Goal: Information Seeking & Learning: Find specific fact

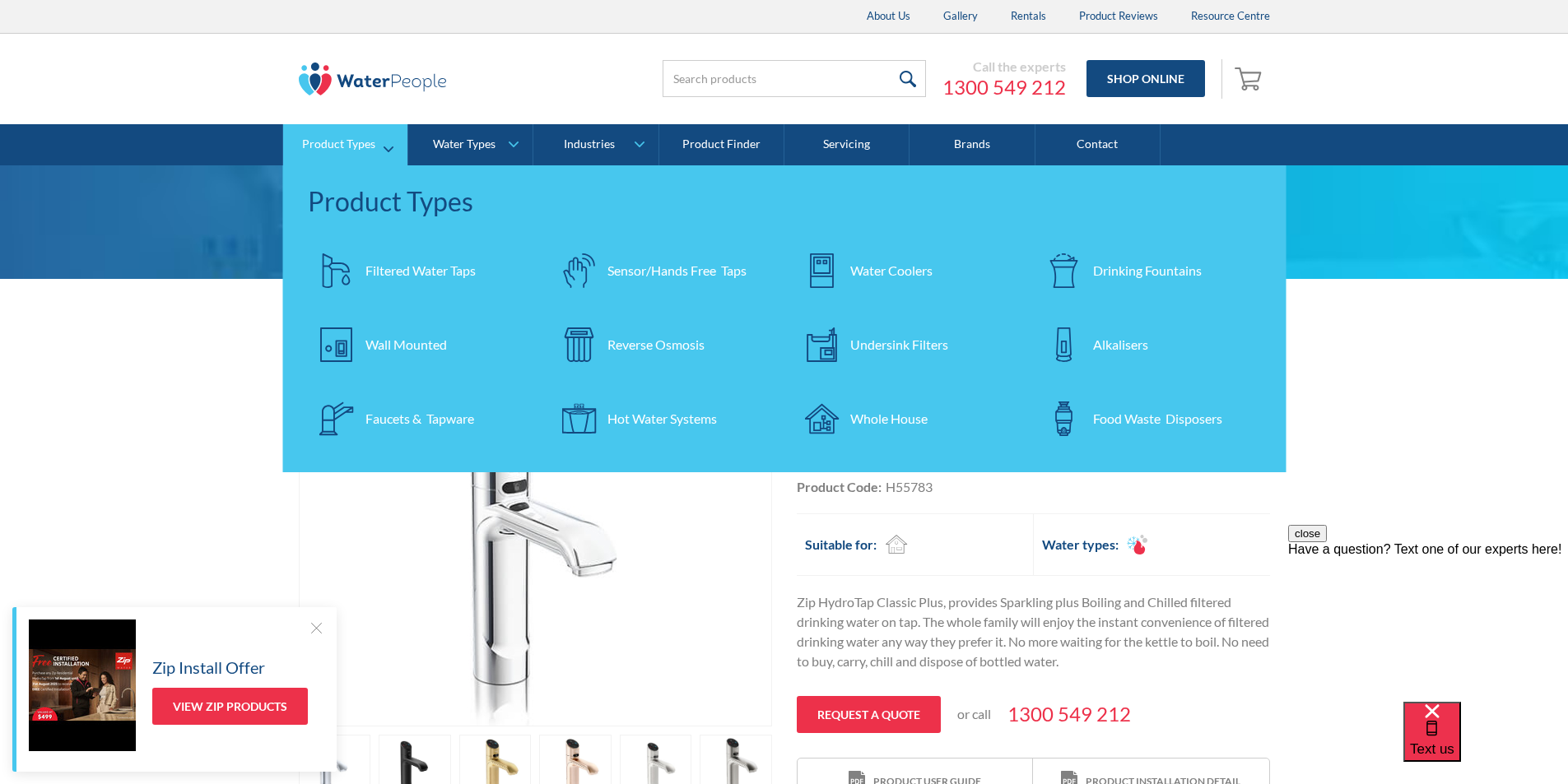
click at [404, 271] on div "Filtered Water Taps" at bounding box center [420, 271] width 110 height 20
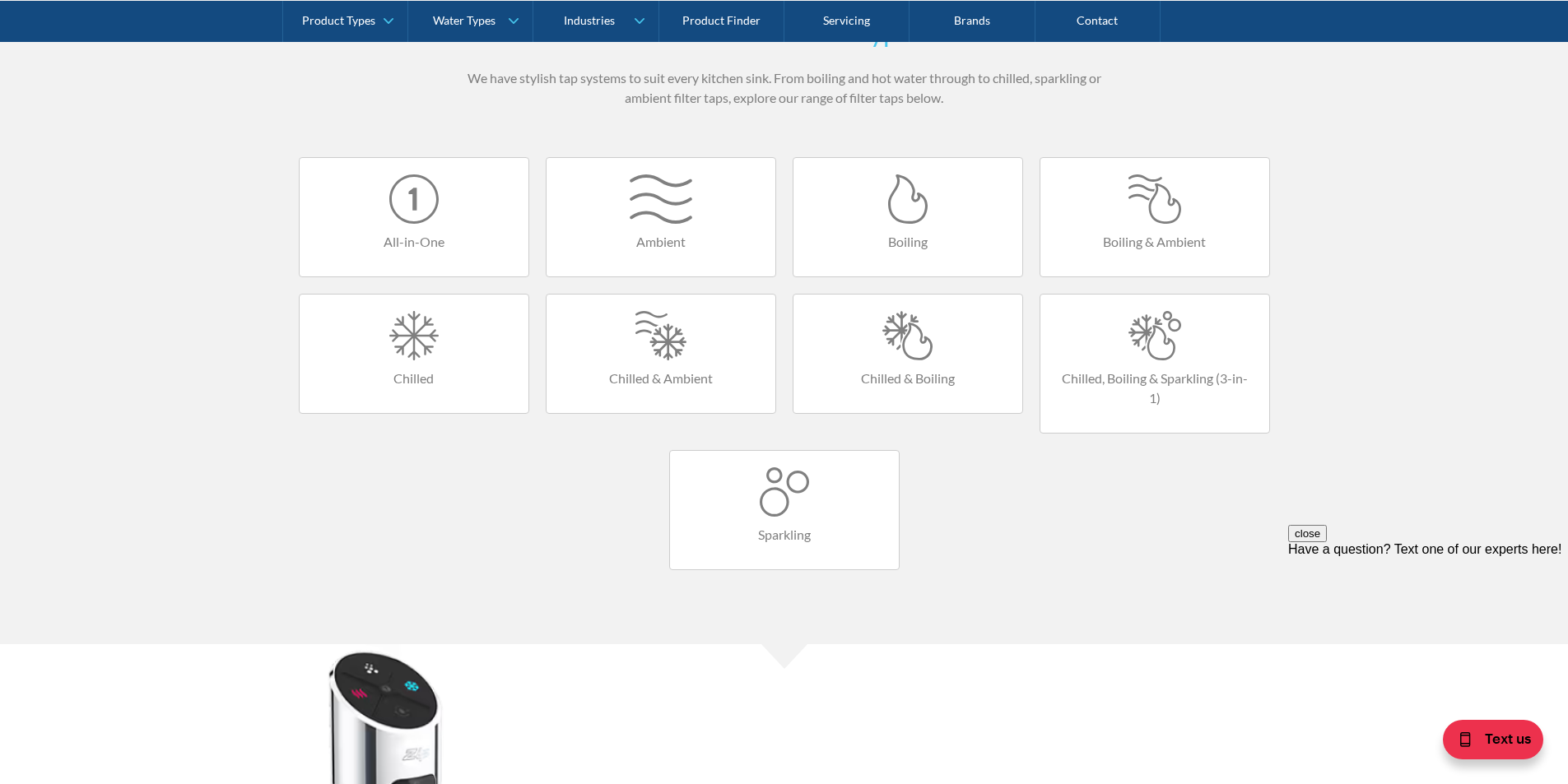
click at [916, 355] on div at bounding box center [908, 335] width 196 height 49
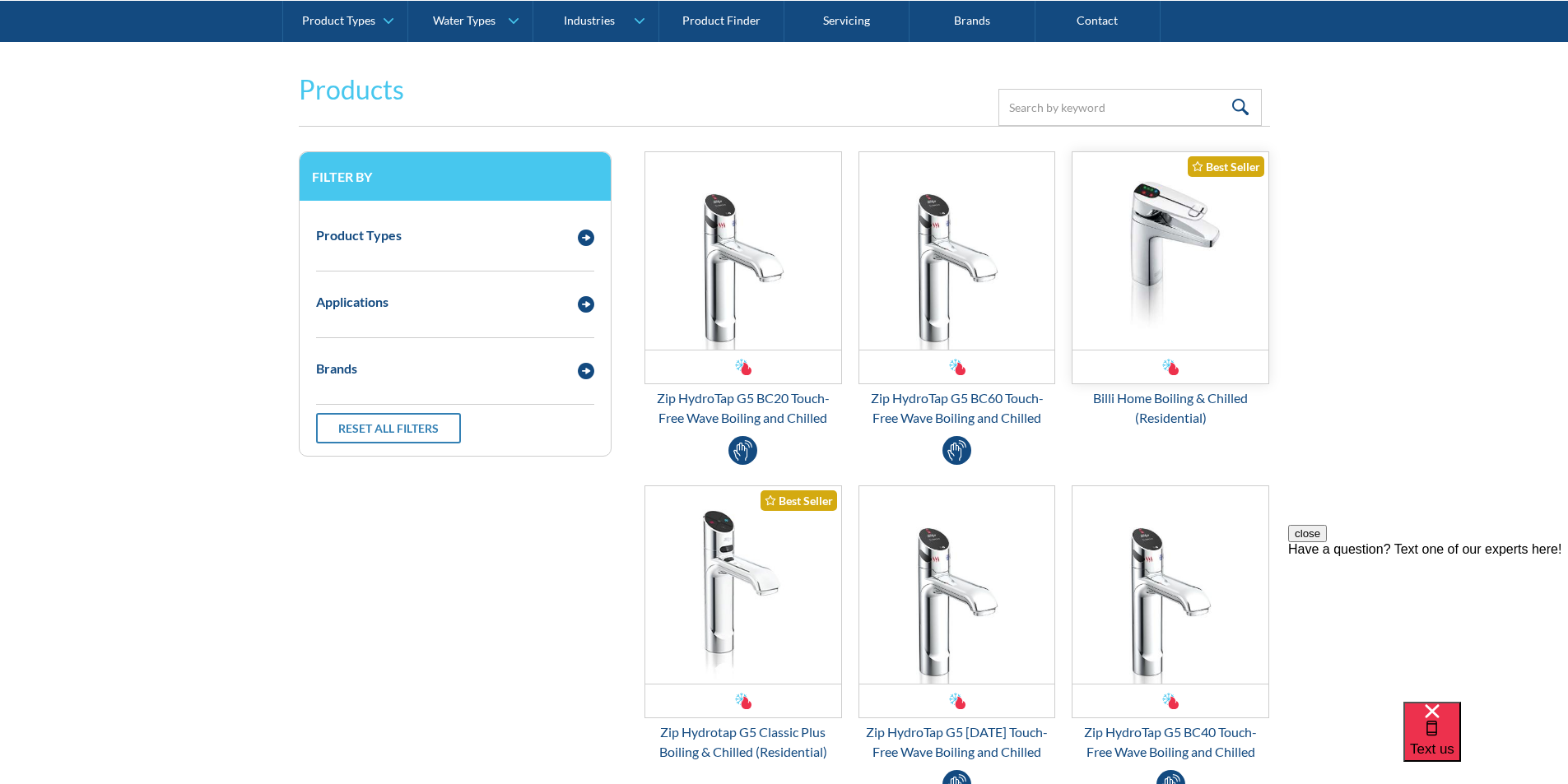
click at [1144, 299] on img "Email Form 3" at bounding box center [1169, 251] width 196 height 198
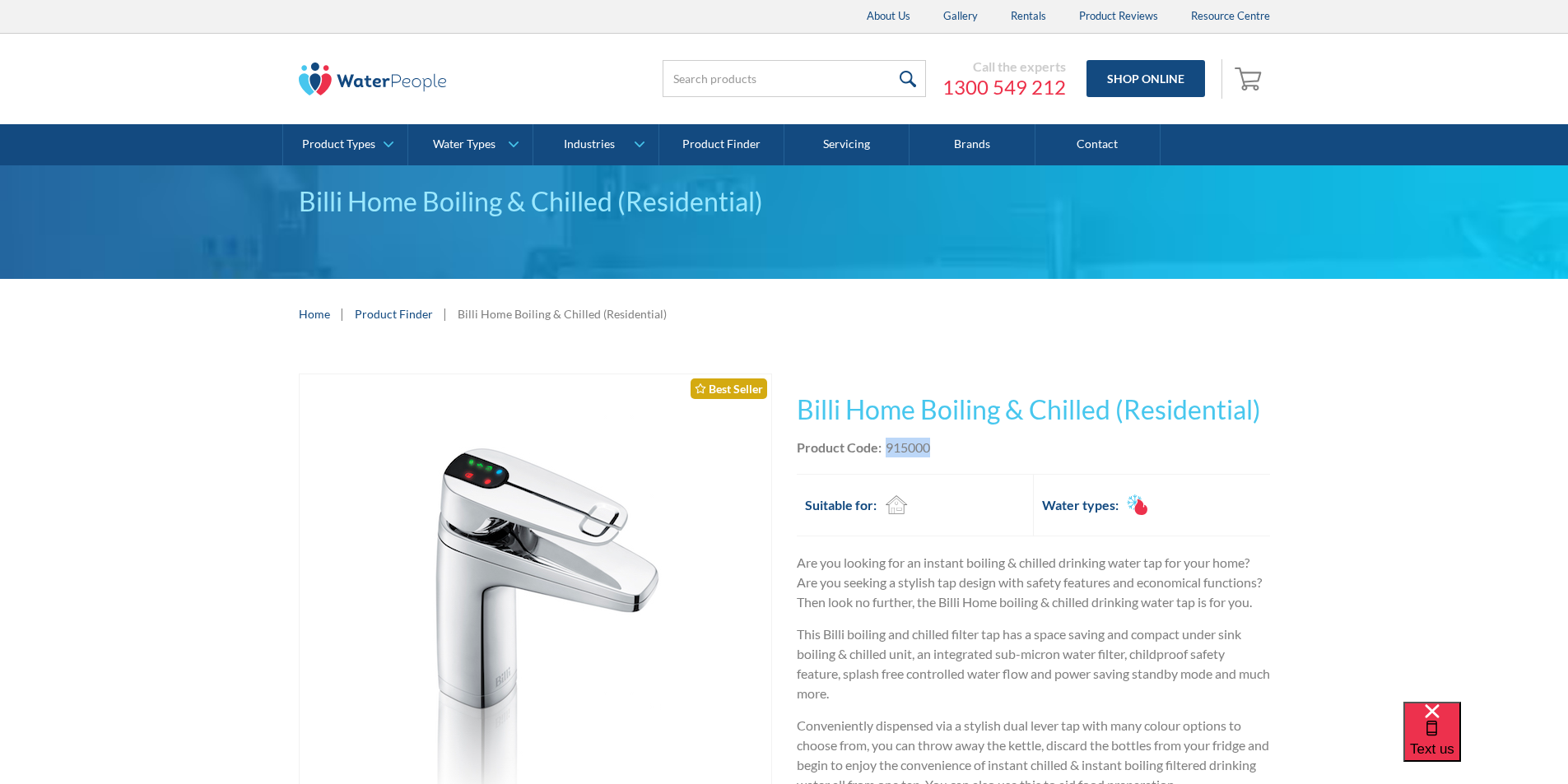
drag, startPoint x: 942, startPoint y: 448, endPoint x: 887, endPoint y: 449, distance: 55.0
click at [887, 449] on div "Product Code: 915000" at bounding box center [1033, 448] width 473 height 20
copy div "915000"
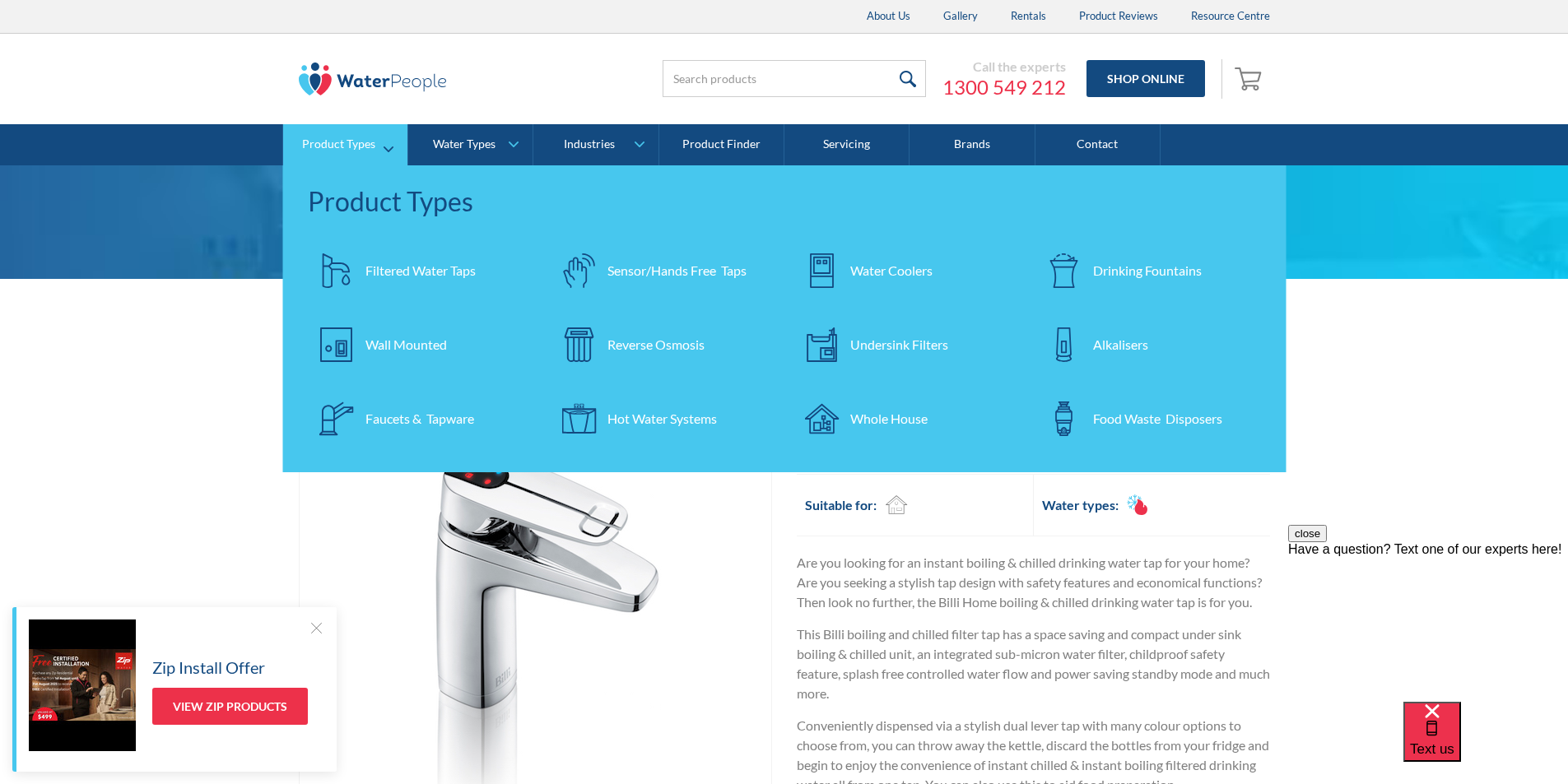
click at [417, 271] on div "Filtered Water Taps" at bounding box center [420, 271] width 110 height 20
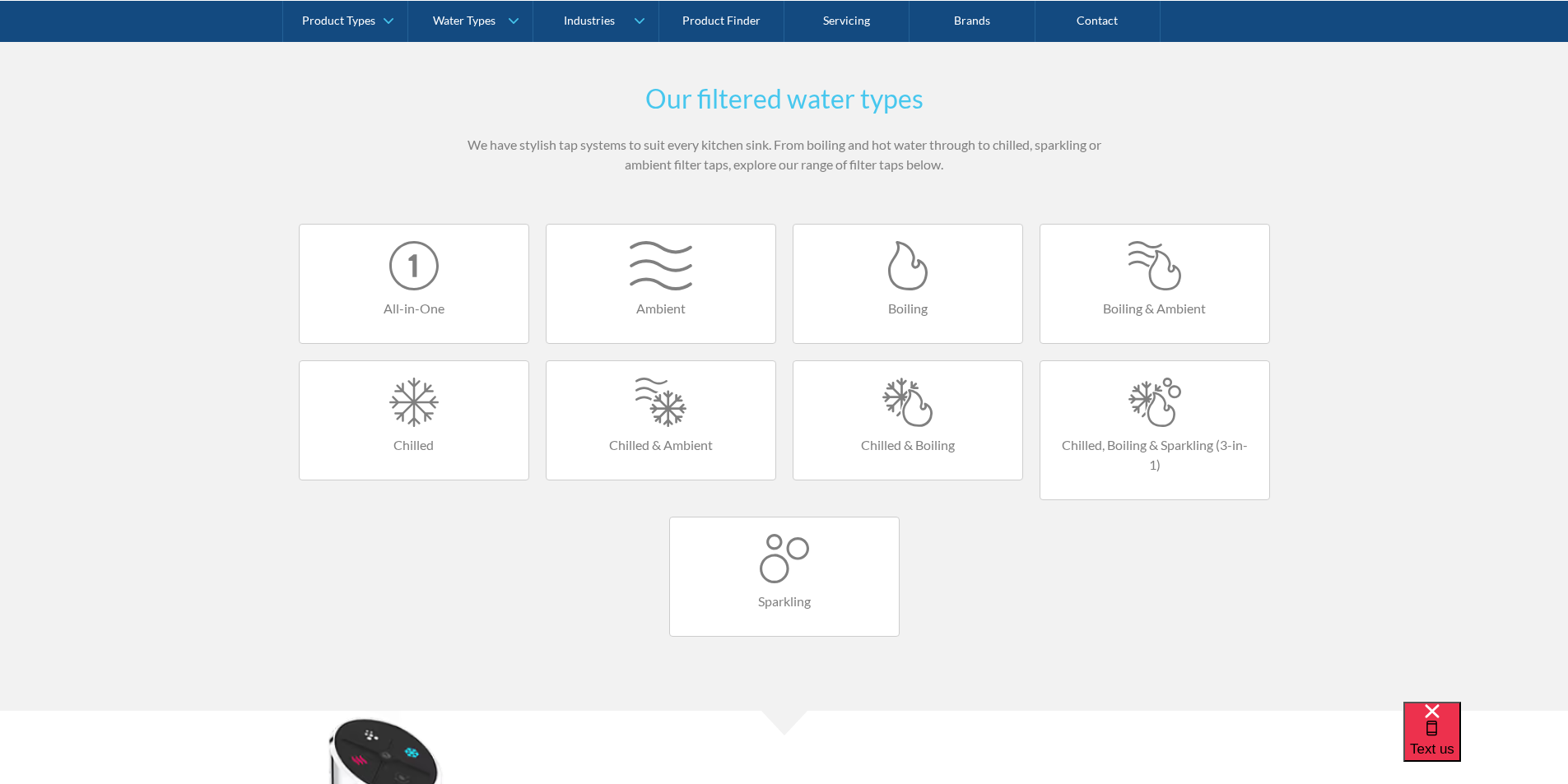
scroll to position [1069, 0]
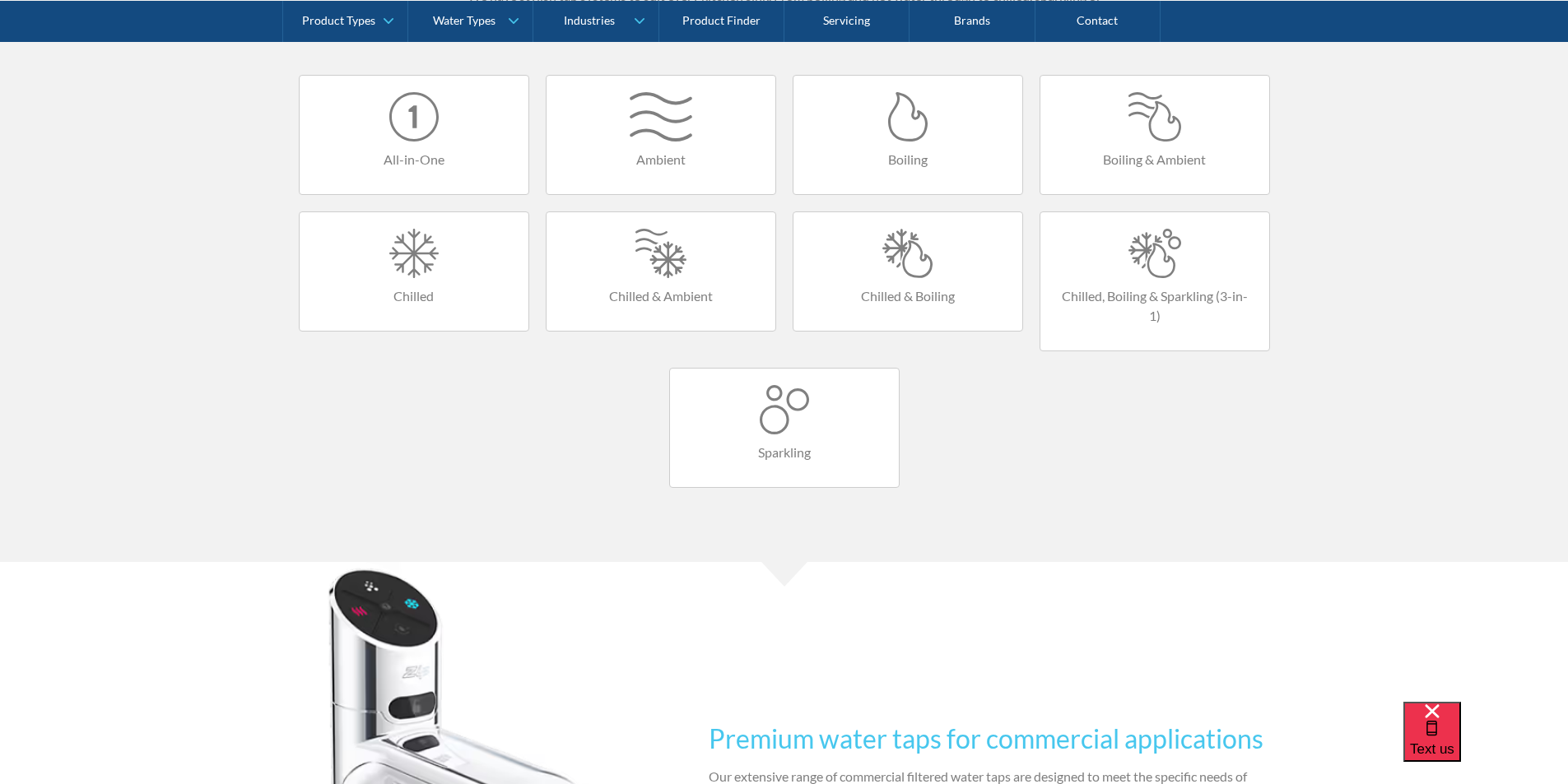
click at [888, 256] on div at bounding box center [908, 253] width 196 height 49
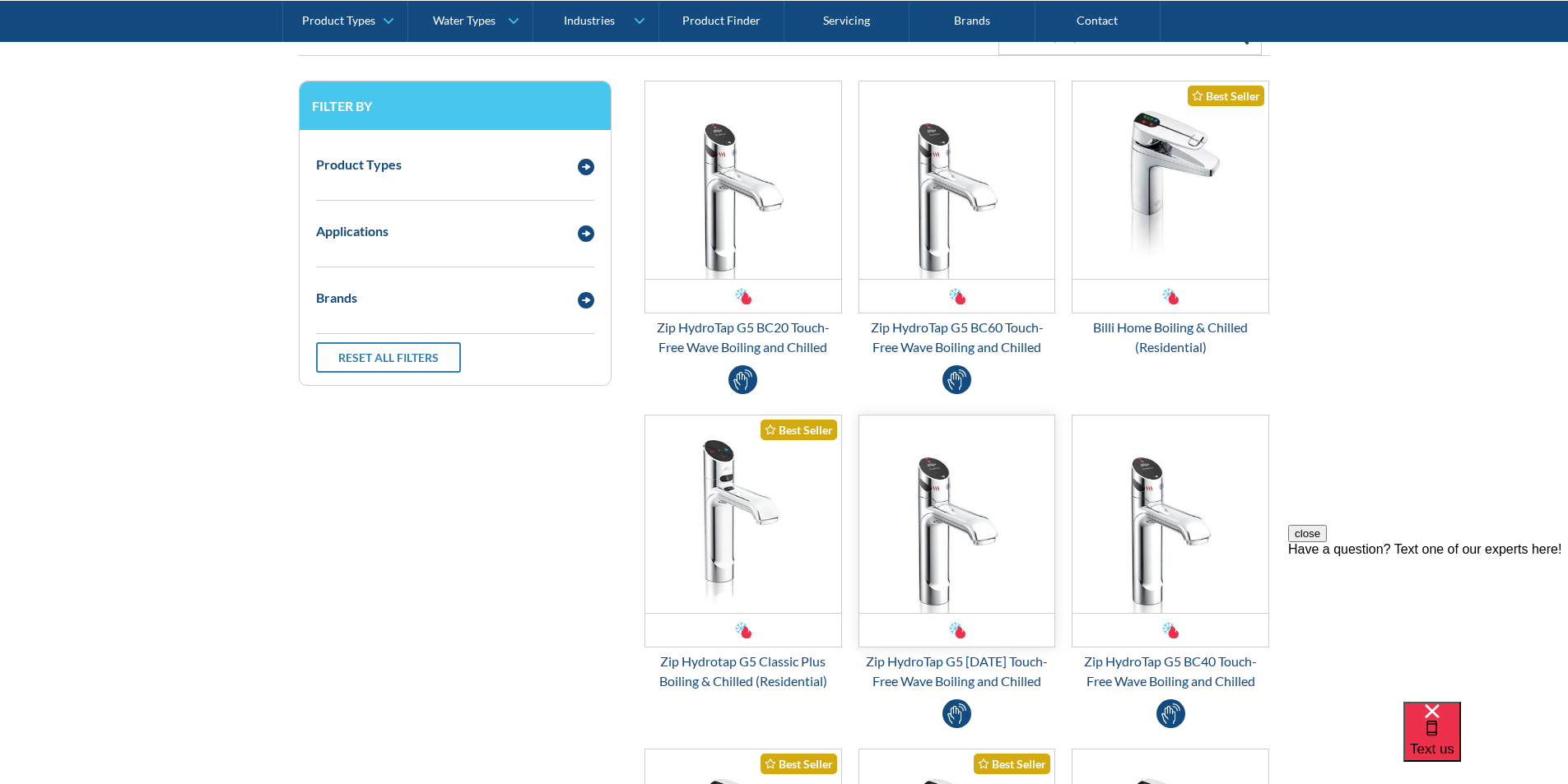
scroll to position [494, 0]
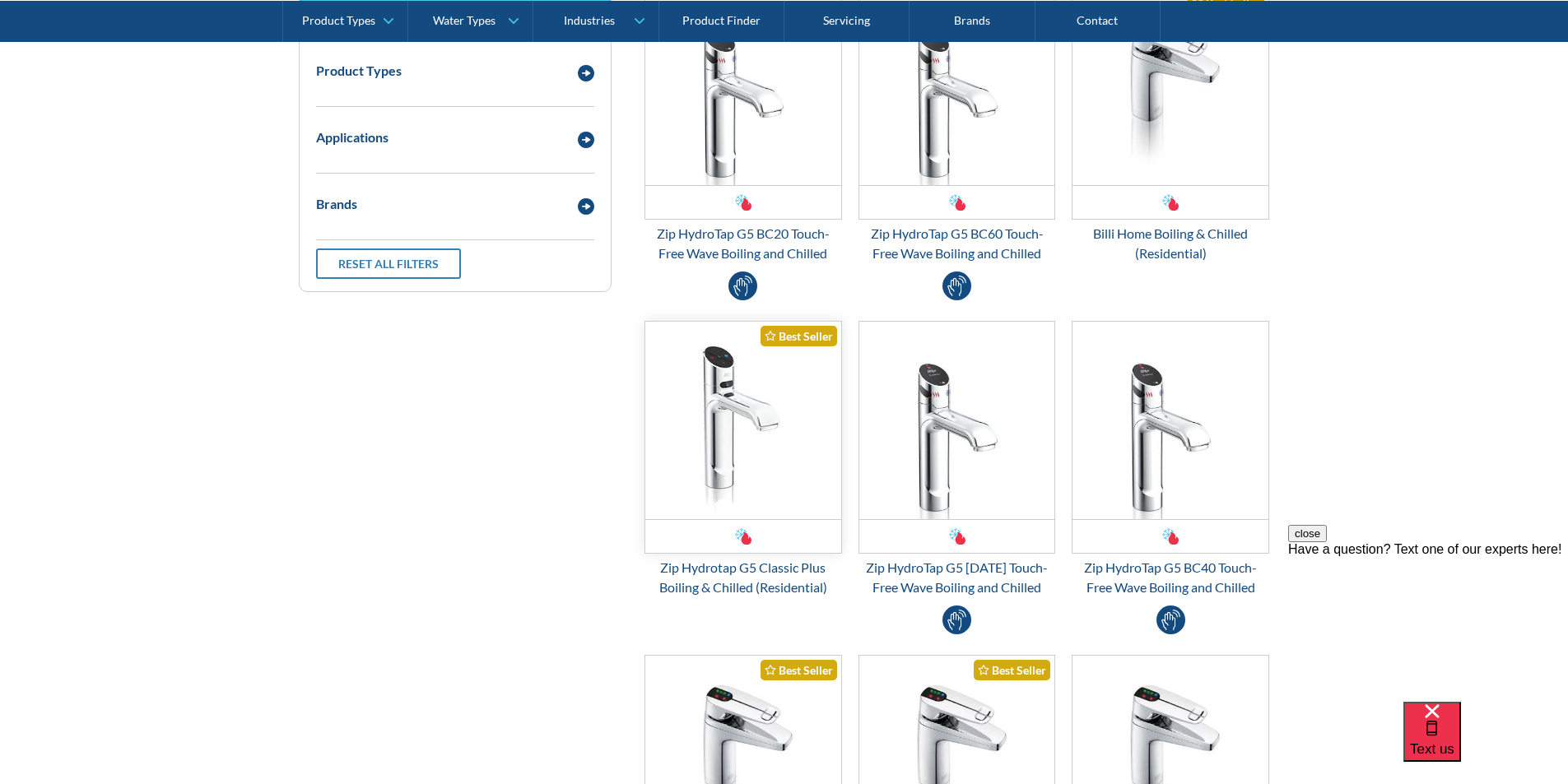
click at [750, 442] on img "Email Form 3" at bounding box center [743, 420] width 196 height 198
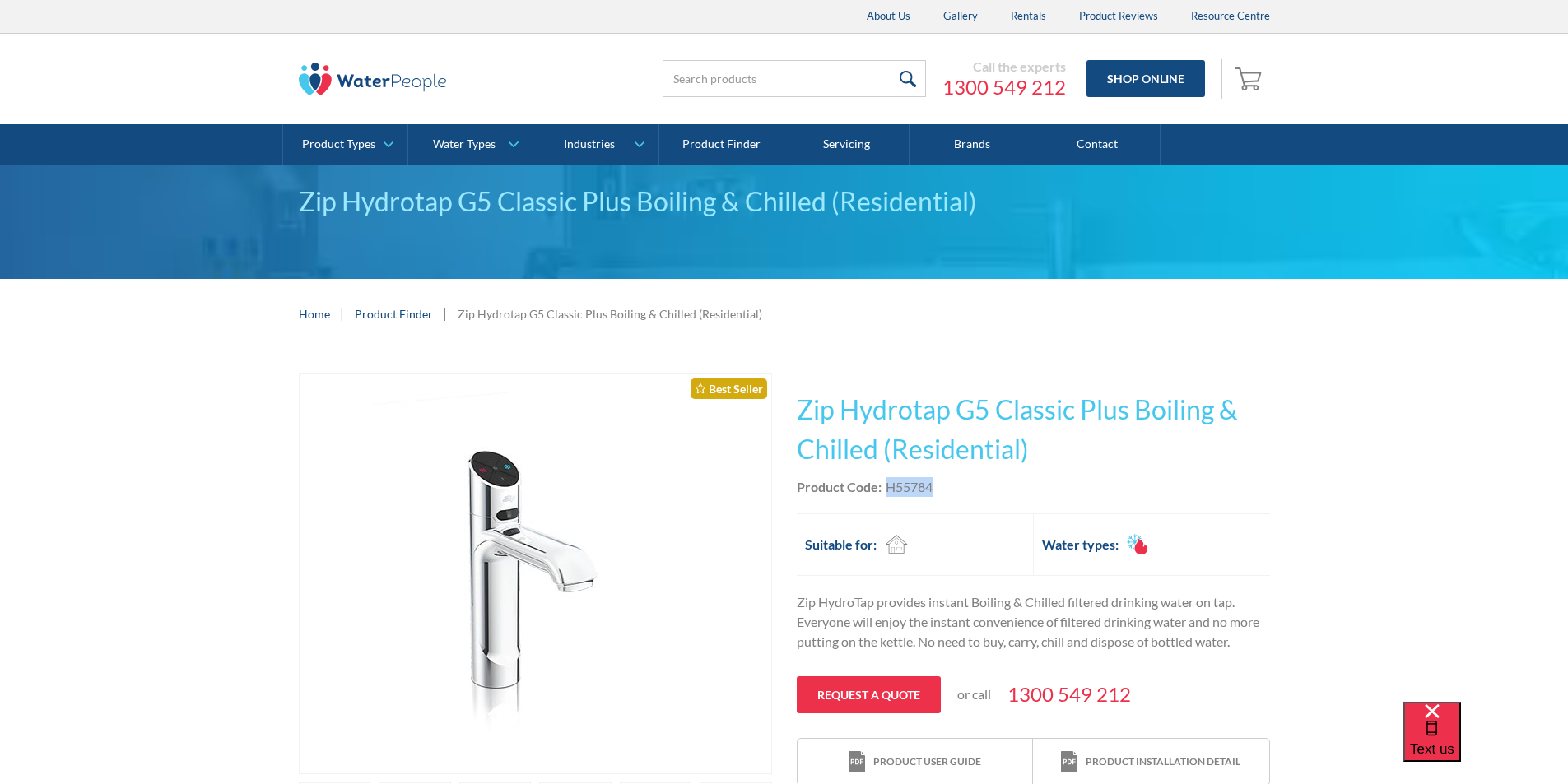
drag, startPoint x: 0, startPoint y: 0, endPoint x: 889, endPoint y: 483, distance: 1011.7
click at [889, 483] on div "Product Code: H55784" at bounding box center [1033, 487] width 473 height 20
copy div "H55784"
